Goal: Information Seeking & Learning: Learn about a topic

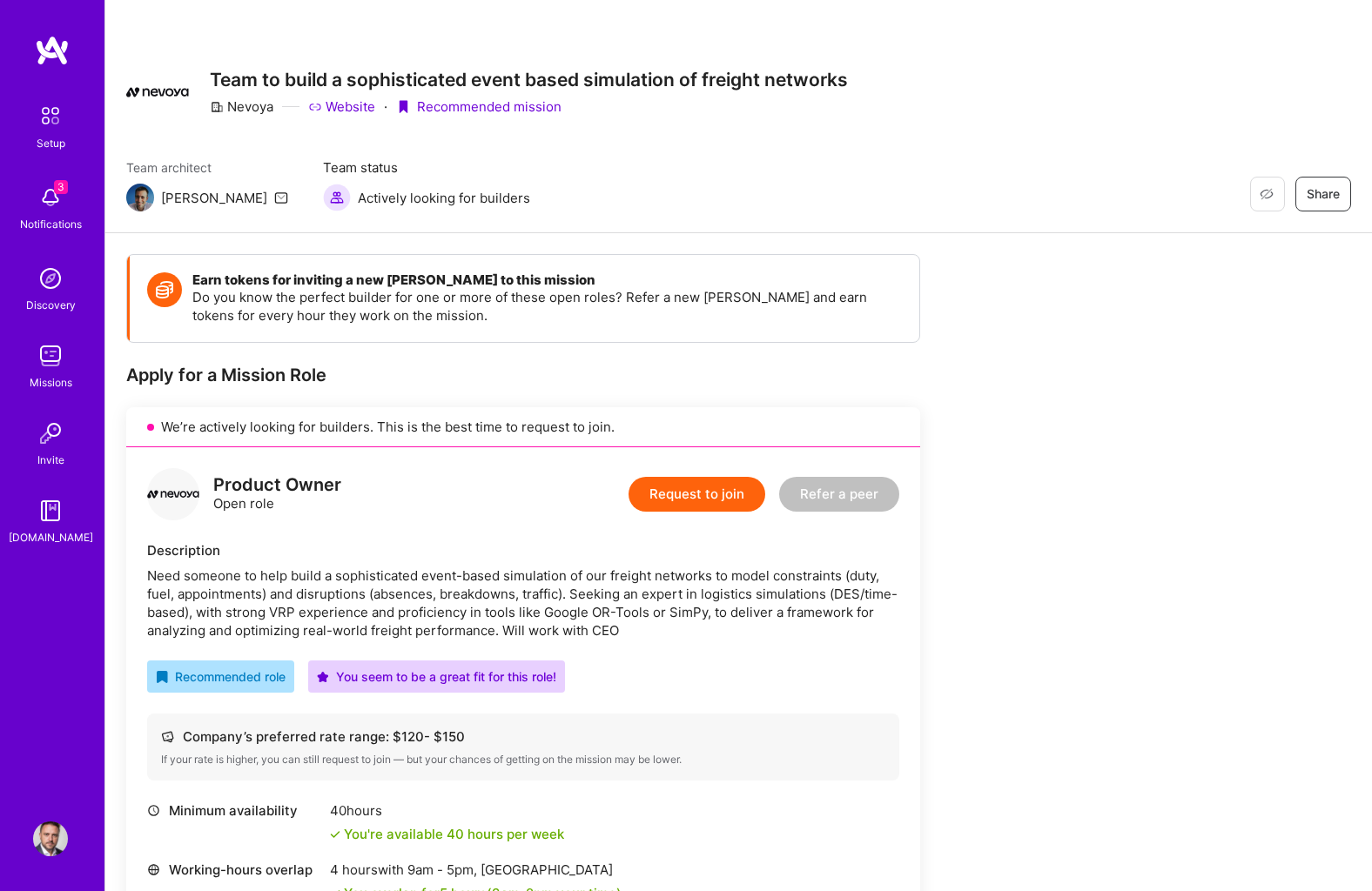
scroll to position [764, 0]
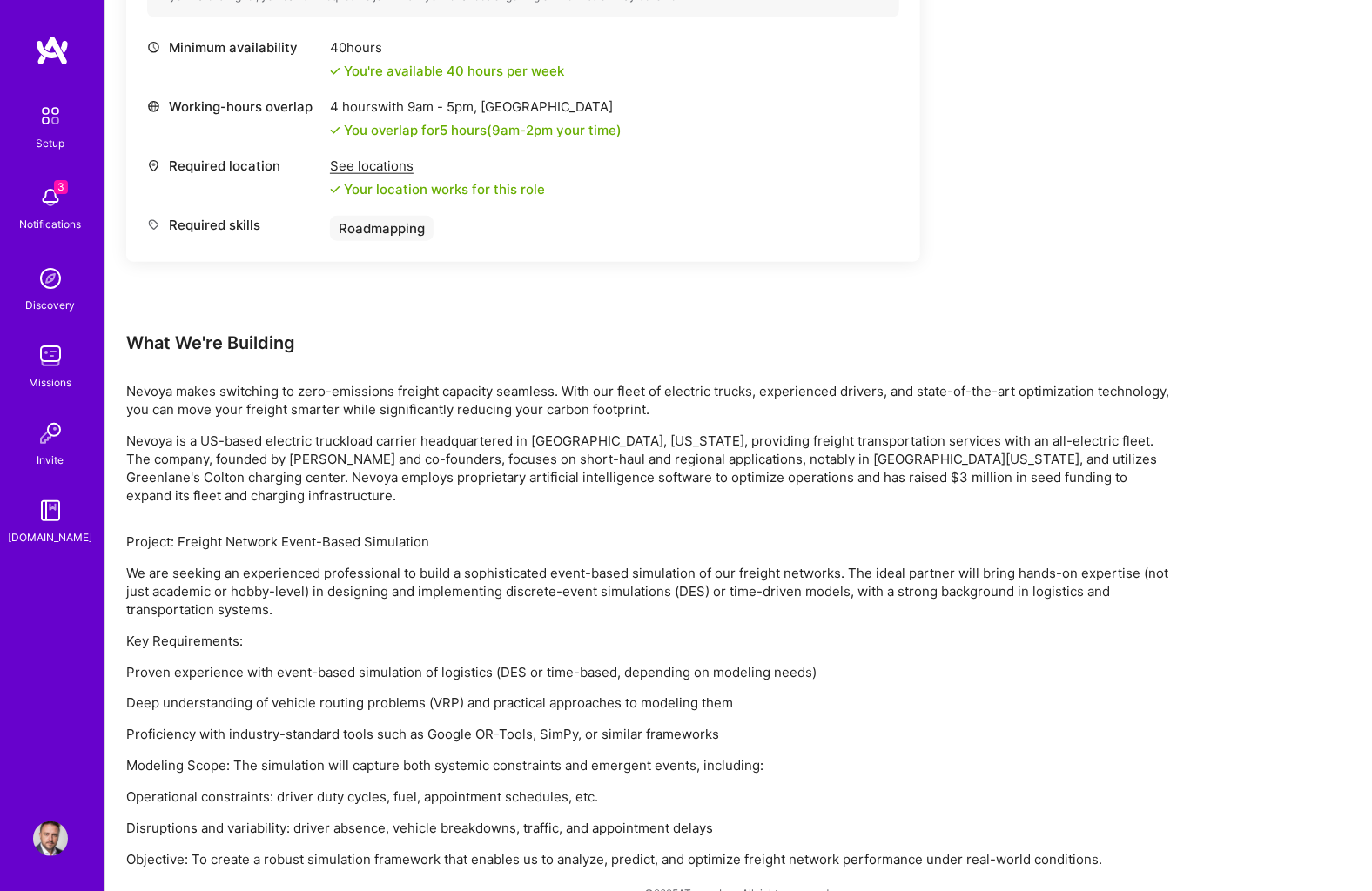
click at [49, 355] on img at bounding box center [50, 356] width 35 height 35
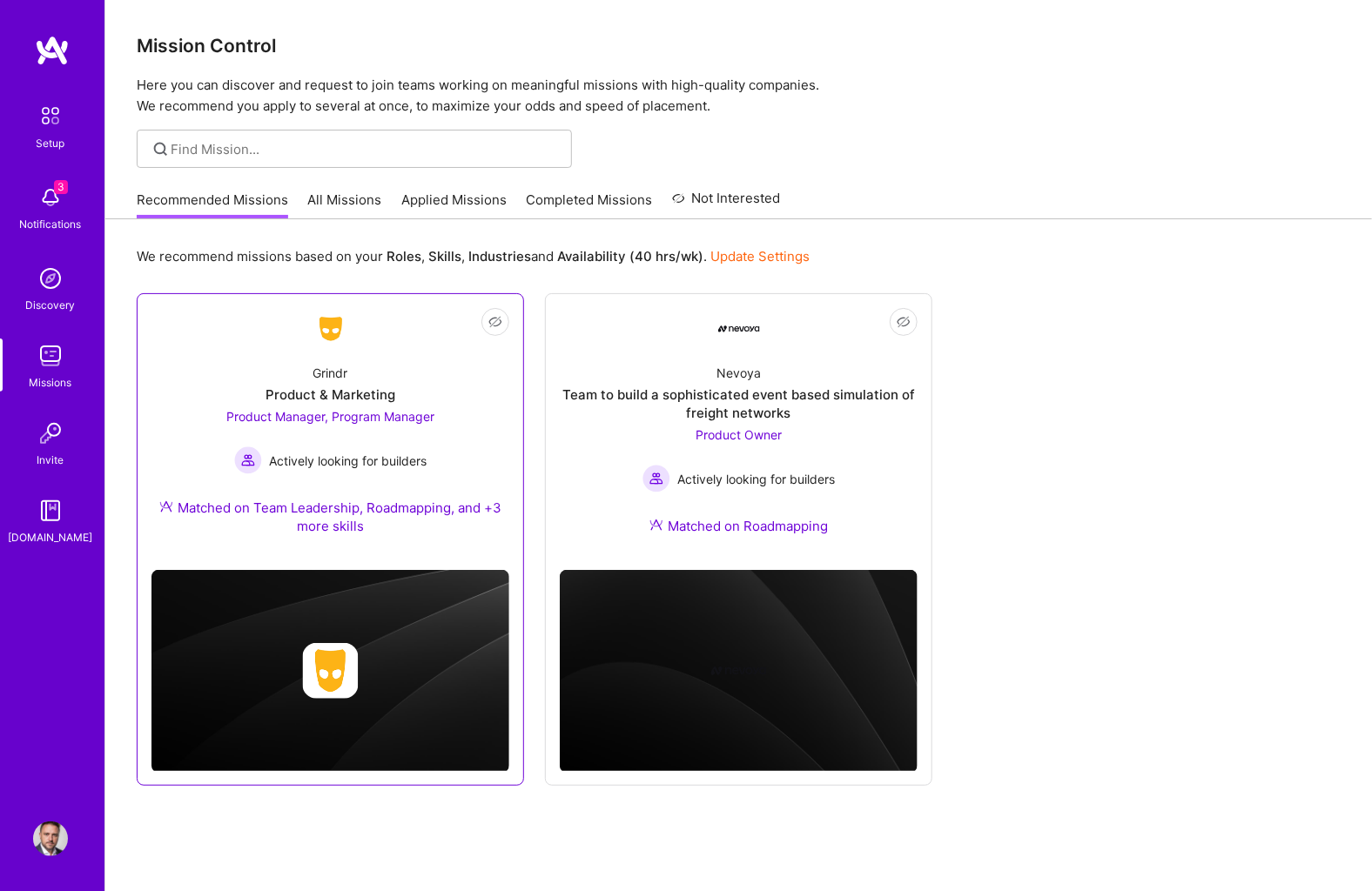
click at [191, 355] on div "Grindr Product & Marketing Product Manager, Program Manager Actively looking fo…" at bounding box center [330, 453] width 358 height 206
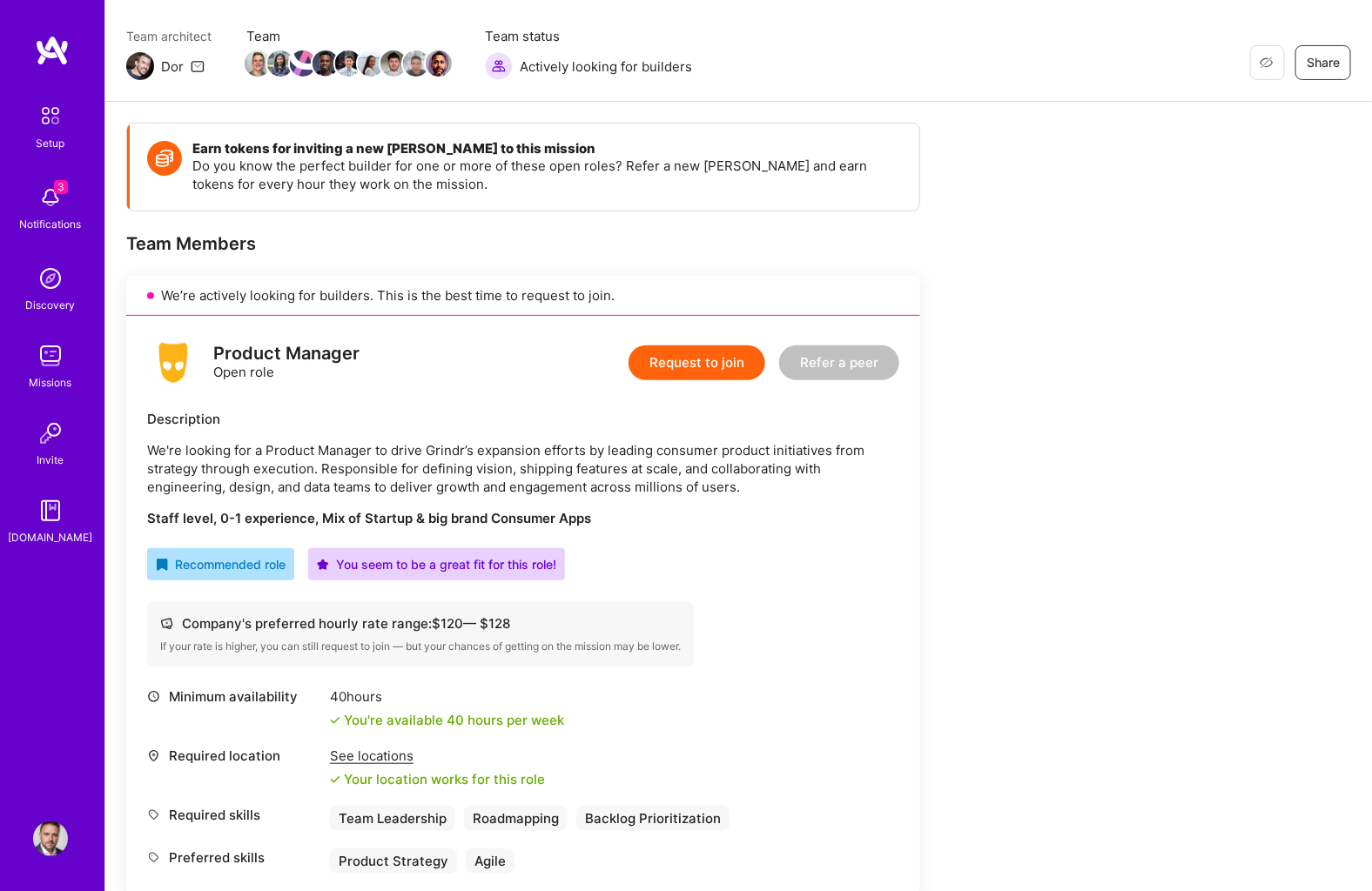
scroll to position [134, 0]
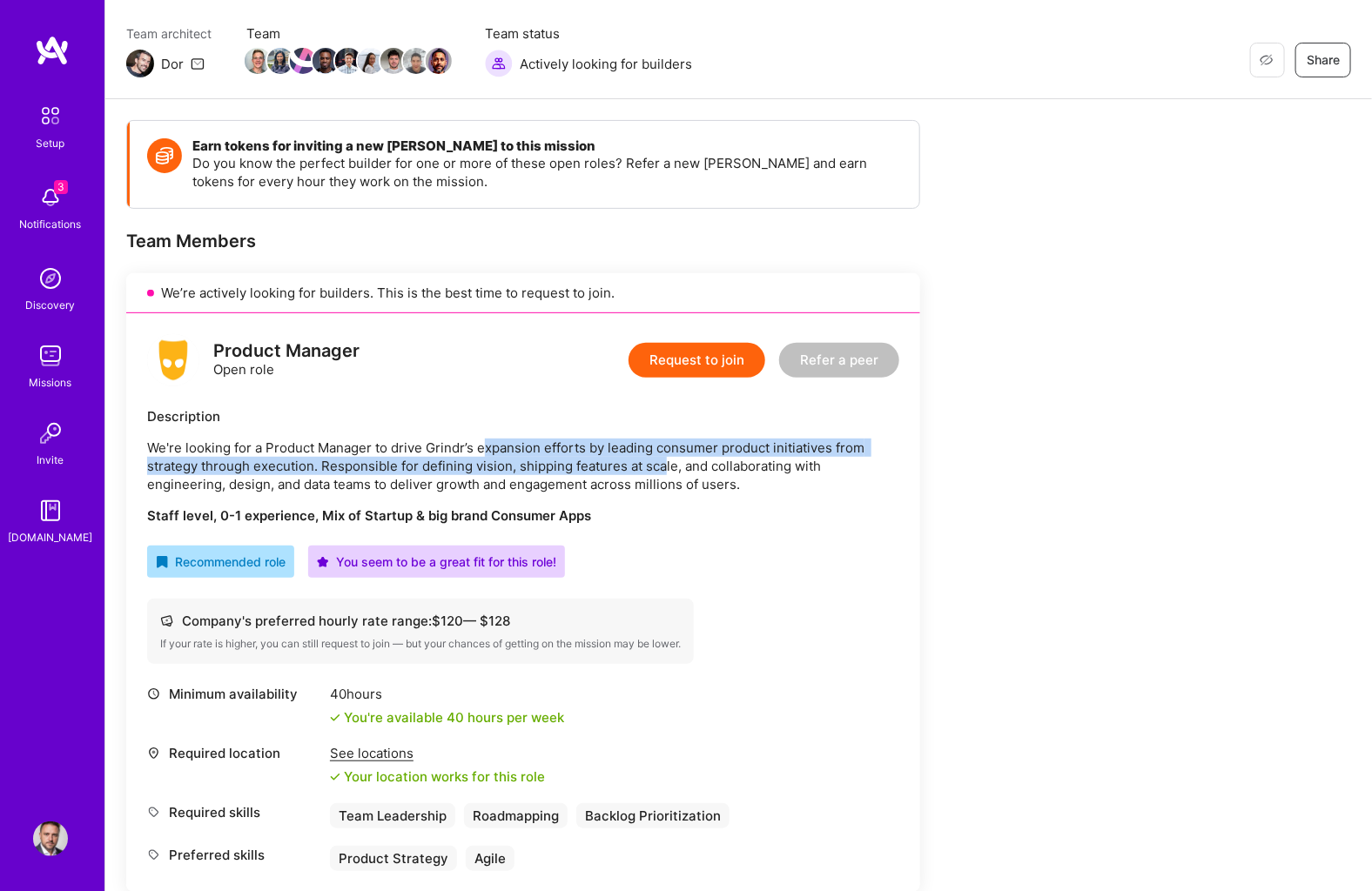
drag, startPoint x: 480, startPoint y: 443, endPoint x: 664, endPoint y: 454, distance: 184.3
click at [664, 454] on p "We're looking for a Product Manager to drive Grindr’s expansion efforts by lead…" at bounding box center [523, 467] width 752 height 55
click at [323, 456] on p "We're looking for a Product Manager to drive Grindr’s expansion efforts by lead…" at bounding box center [523, 467] width 752 height 55
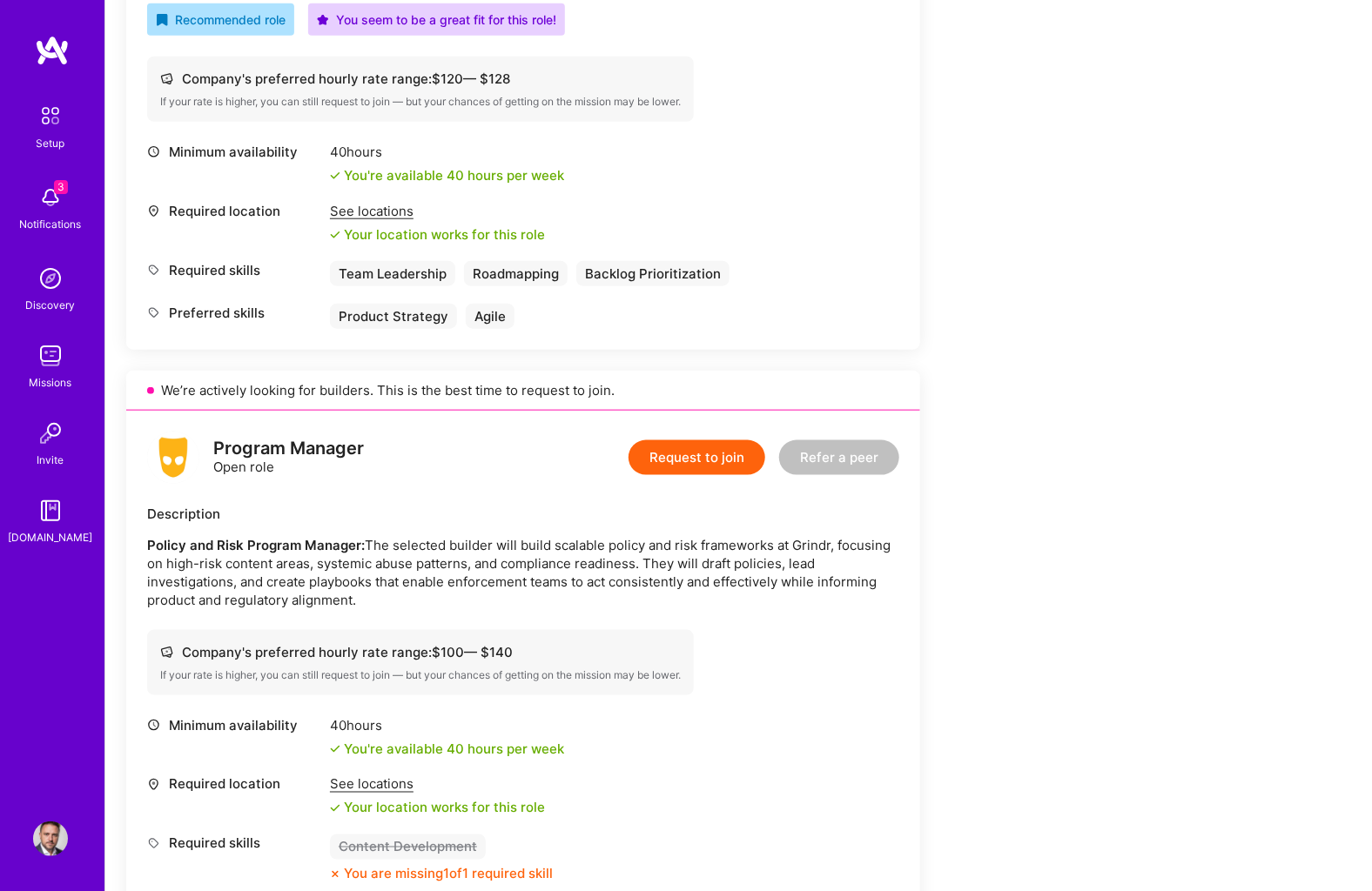
scroll to position [683, 0]
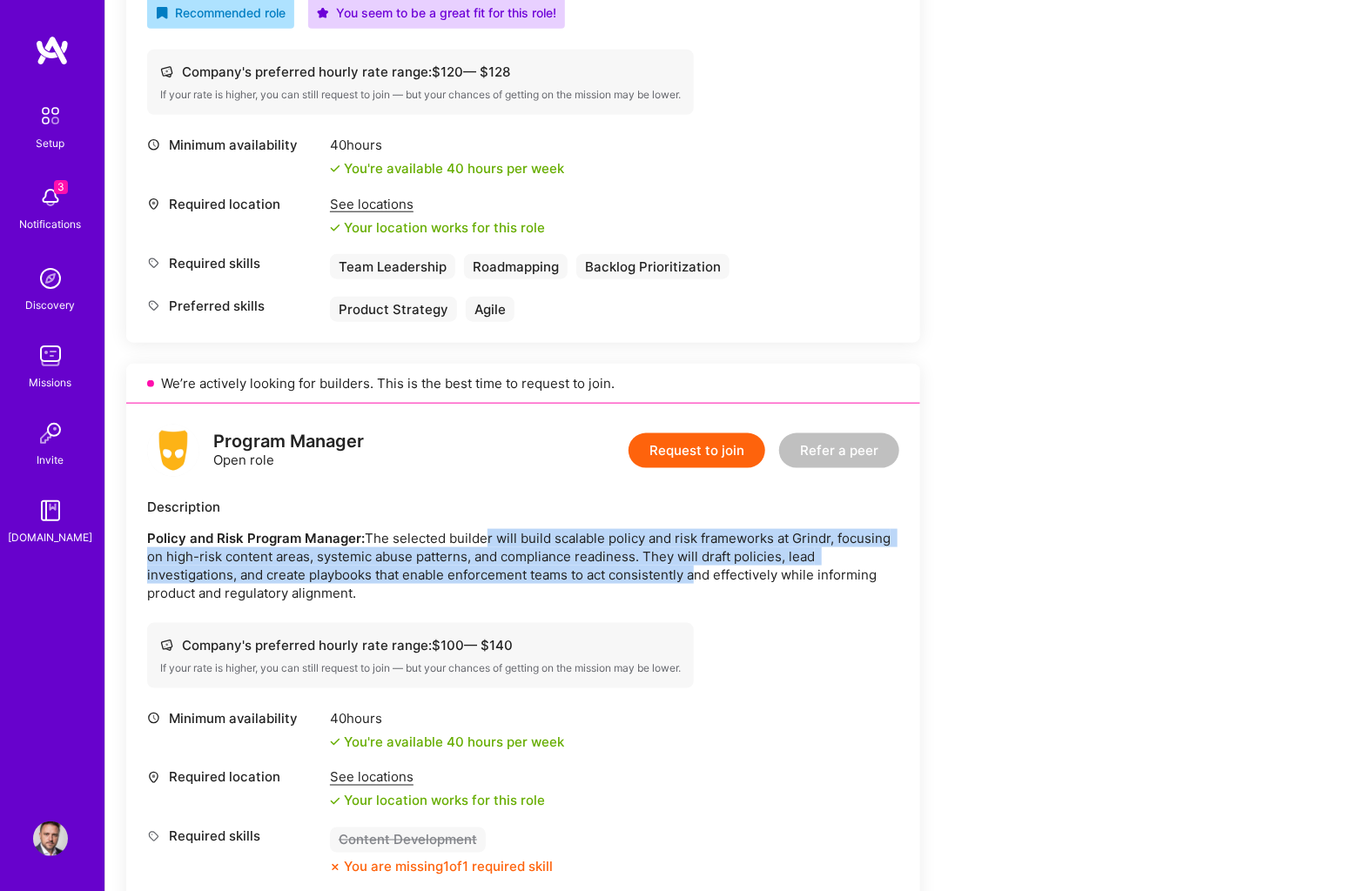
drag, startPoint x: 484, startPoint y: 520, endPoint x: 694, endPoint y: 554, distance: 212.7
click at [694, 554] on p "Policy and Risk Program Manager: The selected builder will build scalable polic…" at bounding box center [523, 566] width 752 height 73
click at [695, 554] on p "Policy and Risk Program Manager: The selected builder will build scalable polic…" at bounding box center [523, 566] width 752 height 73
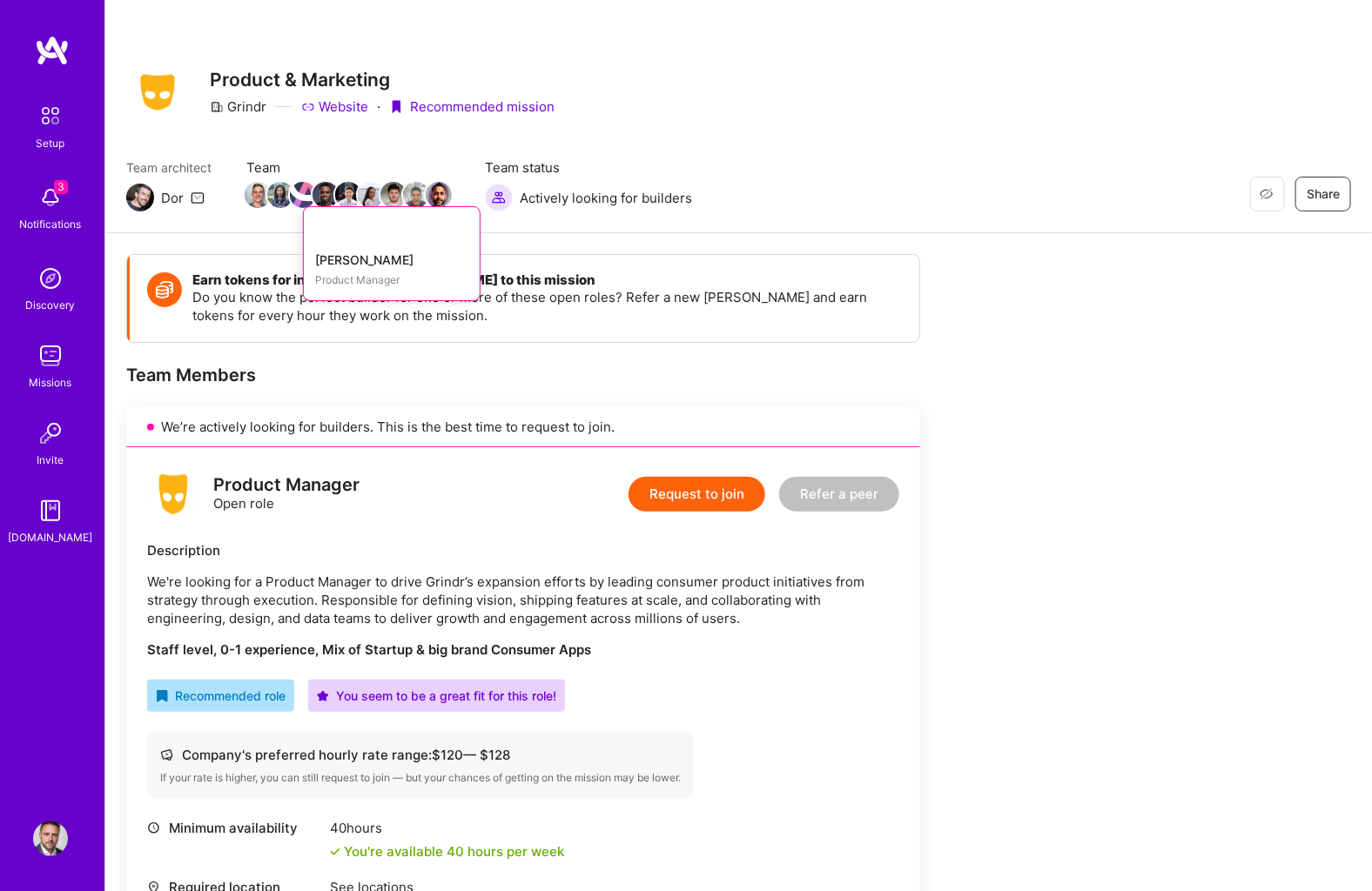
scroll to position [0, 0]
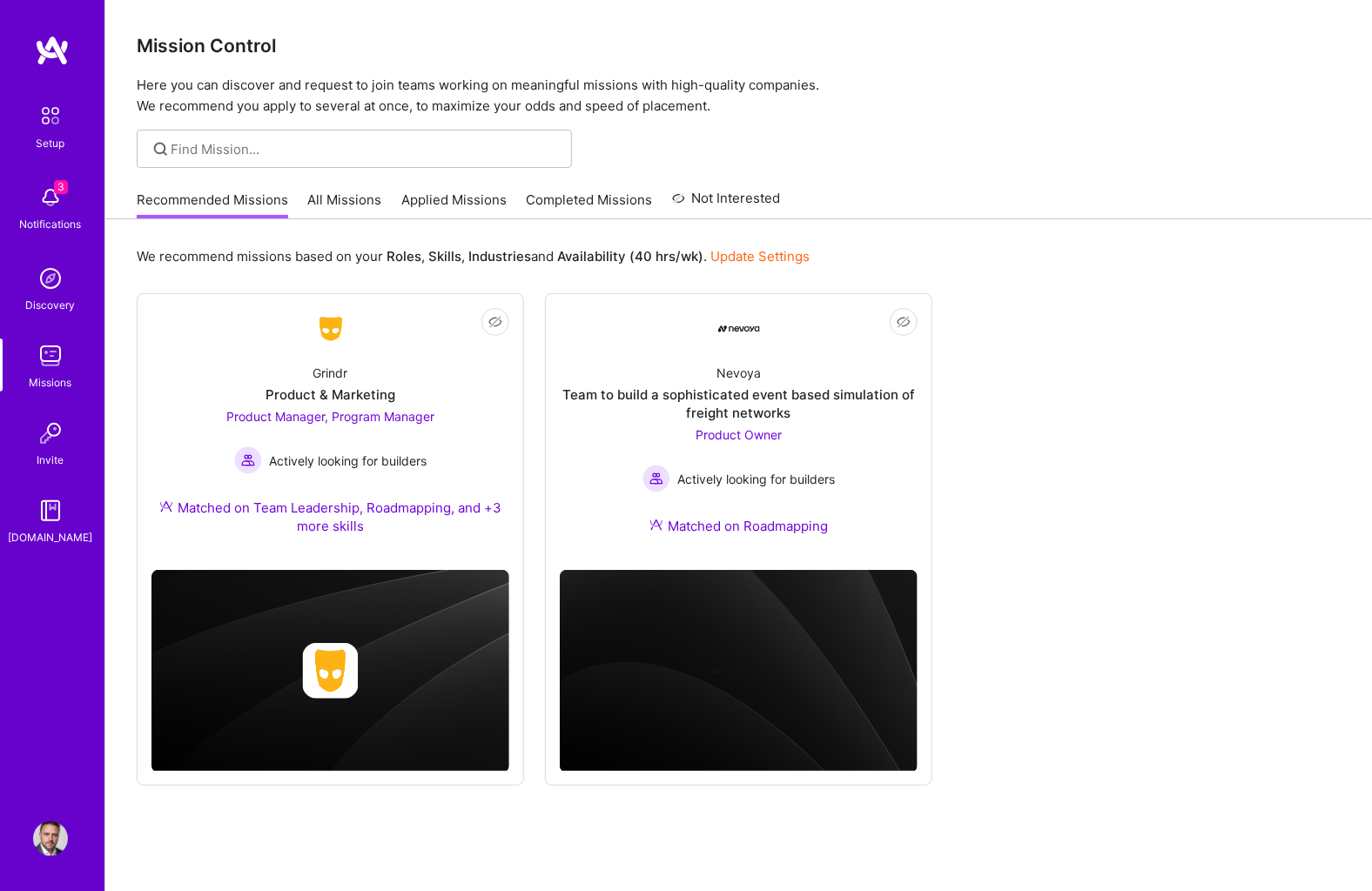
scroll to position [3, 0]
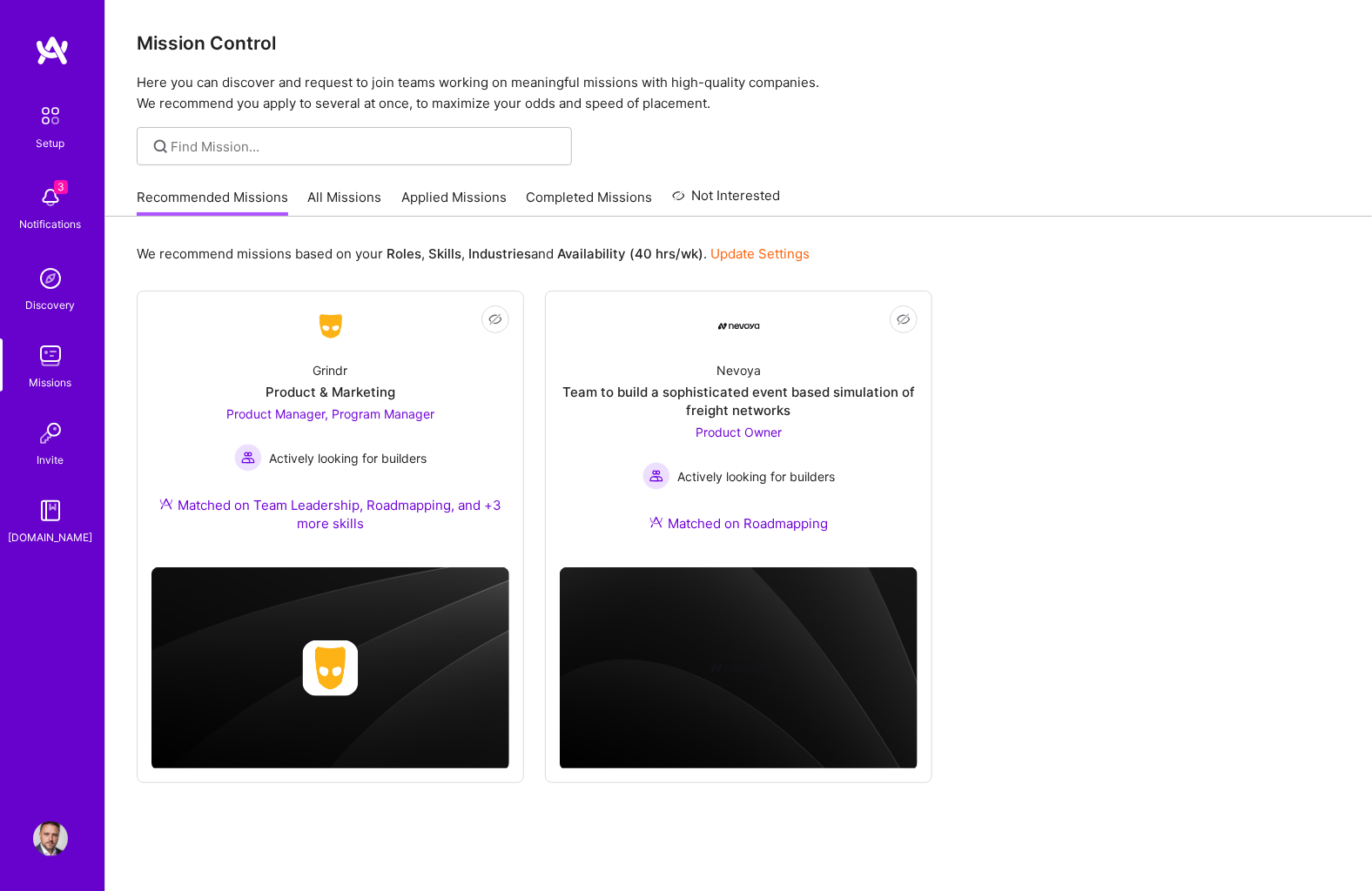
click at [358, 190] on link "All Missions" at bounding box center [345, 202] width 74 height 28
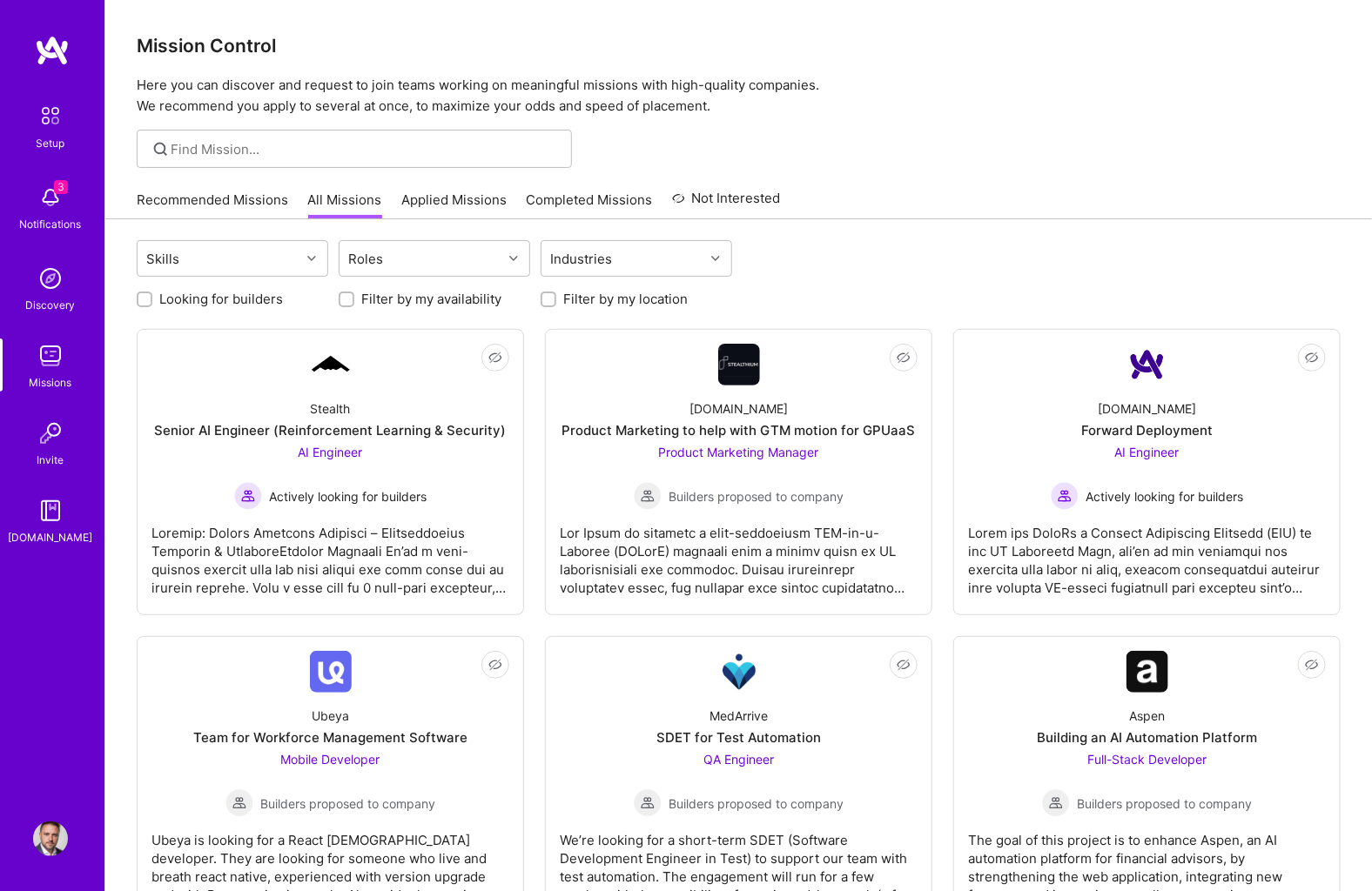
scroll to position [-1, 1]
click at [258, 265] on div "Skills" at bounding box center [219, 258] width 163 height 35
type input "product"
click at [159, 365] on input "checkbox" at bounding box center [156, 368] width 12 height 12
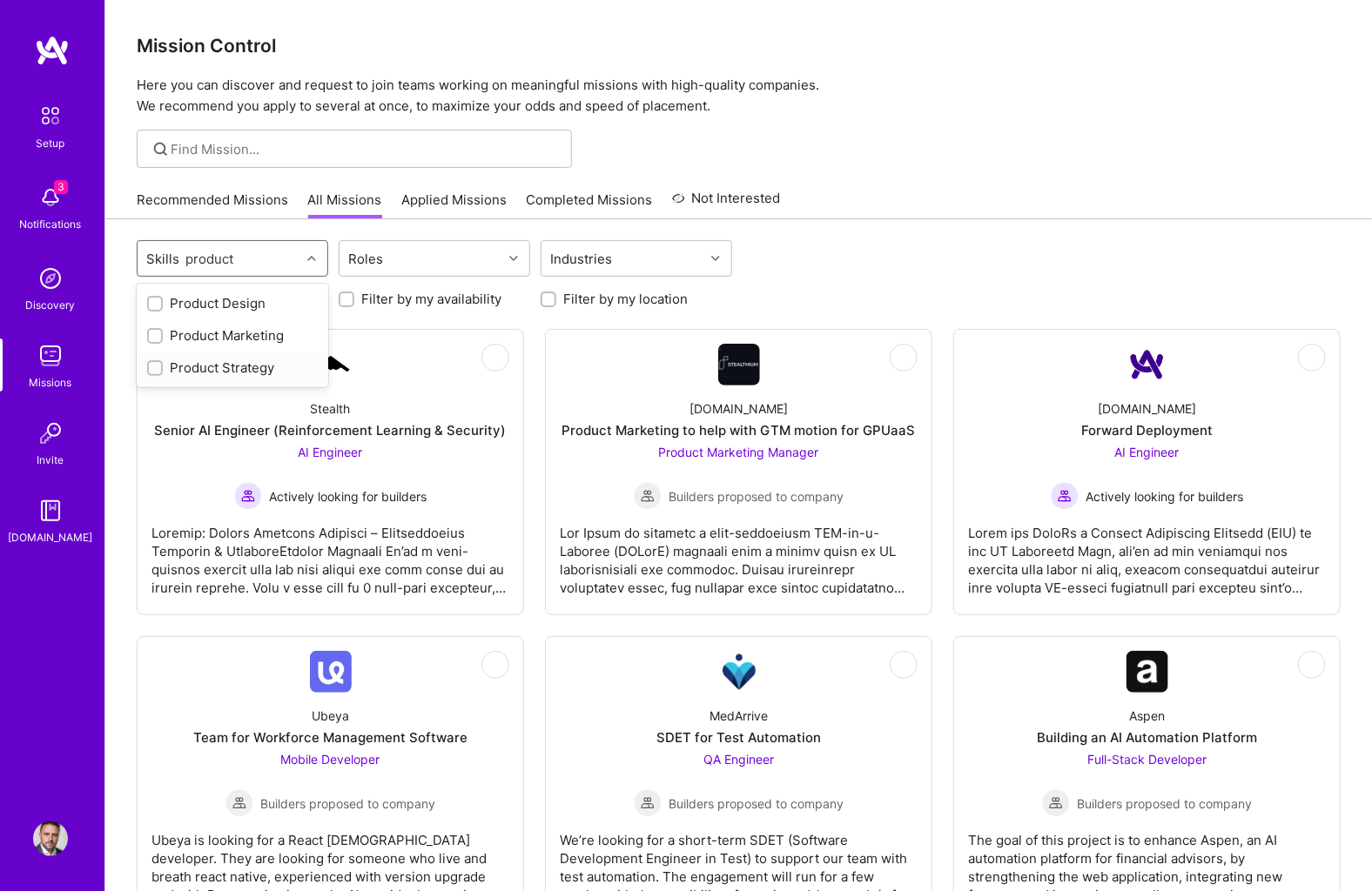
checkbox input "true"
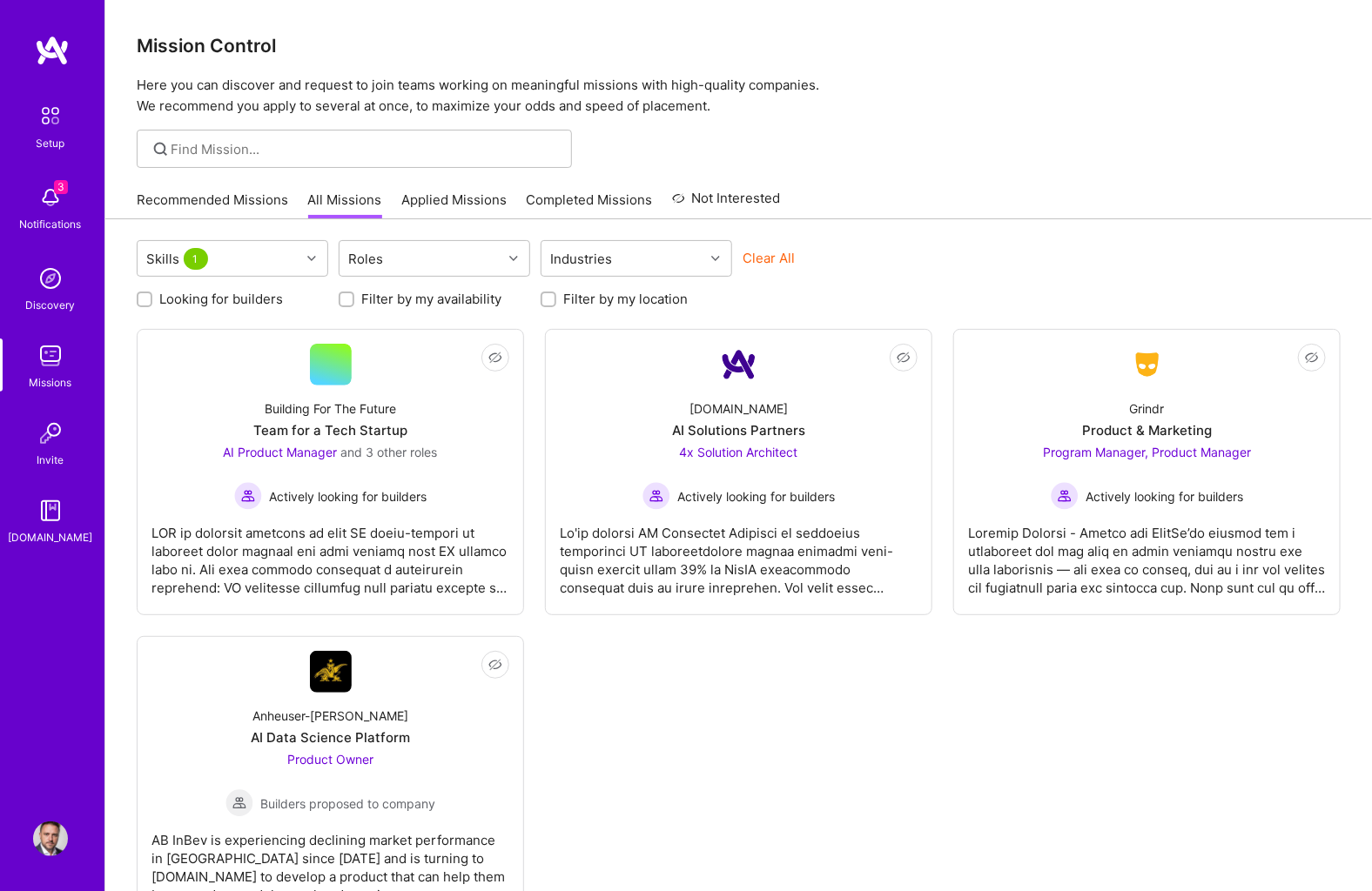
click at [508, 314] on div "Skills 1 Roles Industries Clear All Looking for builders Filter by my availabil…" at bounding box center [738, 591] width 1267 height 745
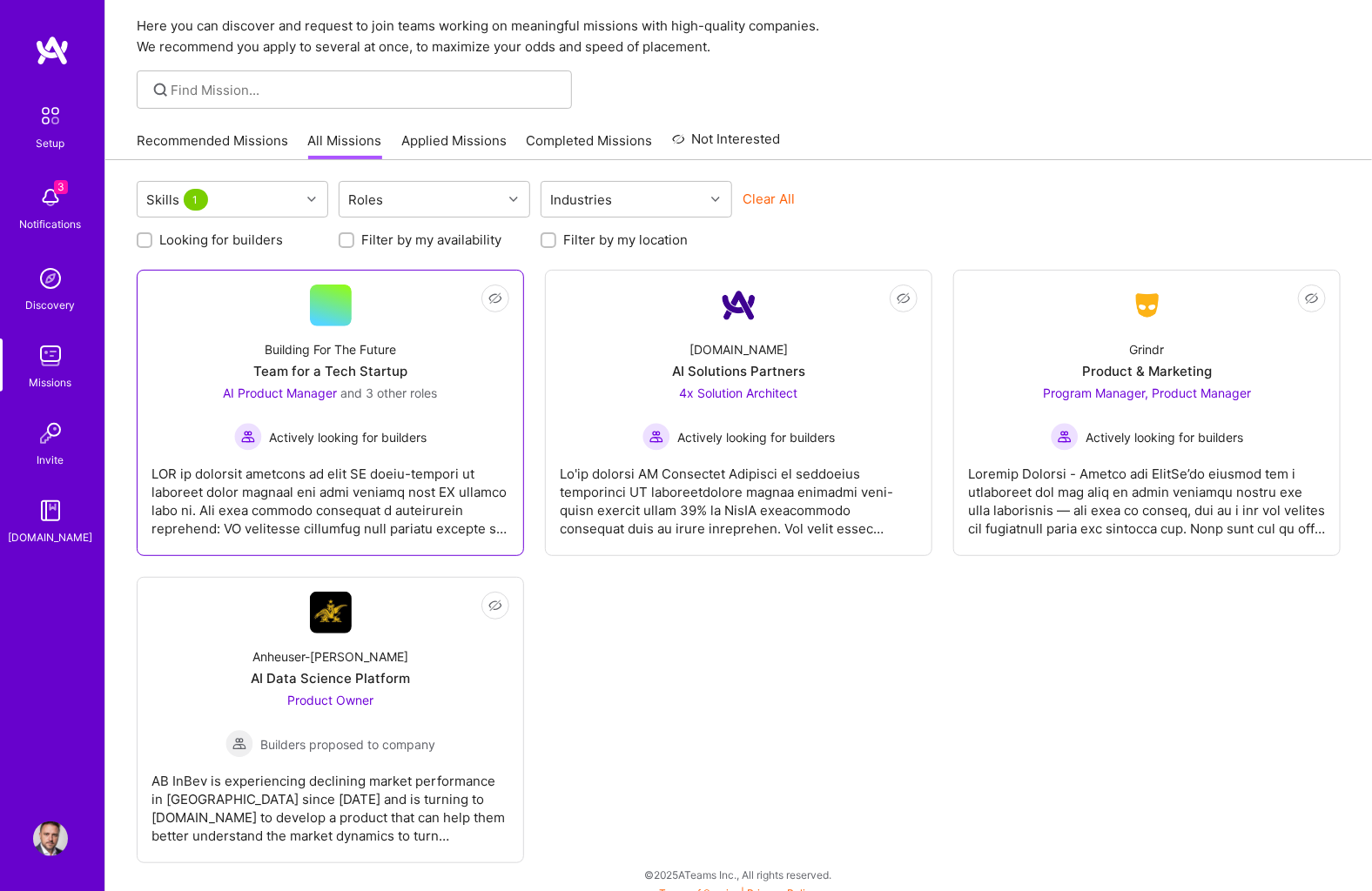
scroll to position [59, 0]
click at [376, 482] on div at bounding box center [330, 495] width 358 height 87
